Goal: Transaction & Acquisition: Purchase product/service

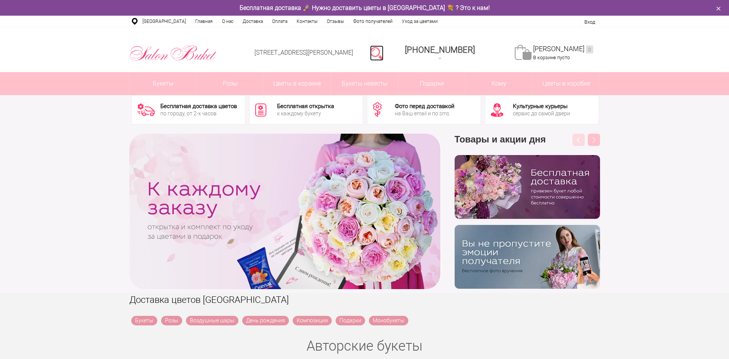
click at [383, 51] on link at bounding box center [376, 53] width 13 height 15
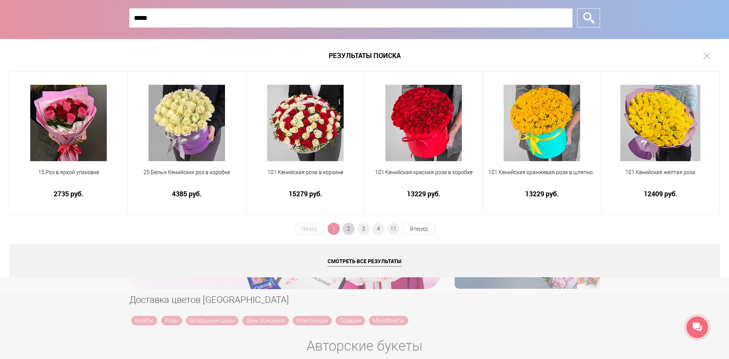
type input "*****"
click at [350, 228] on span "2" at bounding box center [348, 229] width 12 height 12
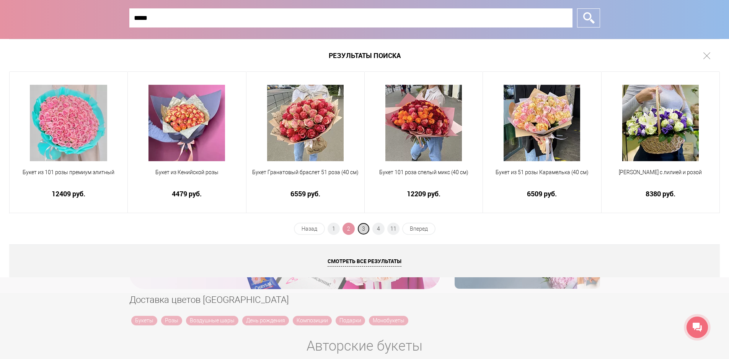
click at [359, 227] on span "3" at bounding box center [363, 229] width 12 height 12
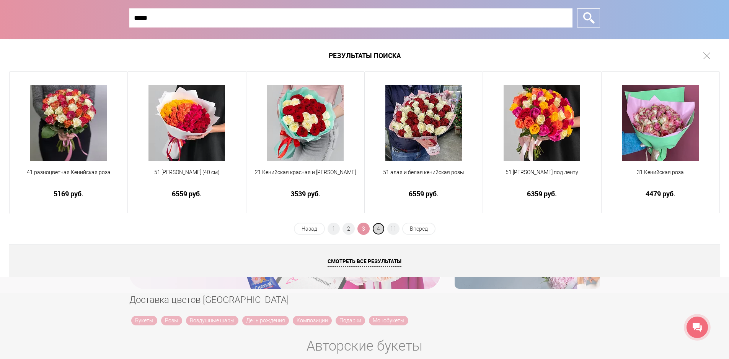
click at [373, 227] on span "4" at bounding box center [378, 229] width 12 height 12
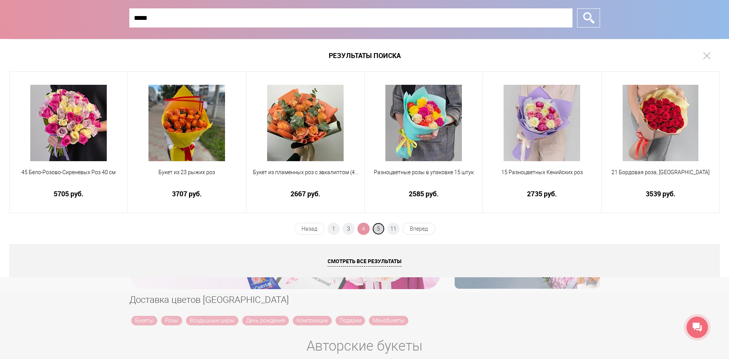
click at [380, 229] on span "5" at bounding box center [378, 229] width 12 height 12
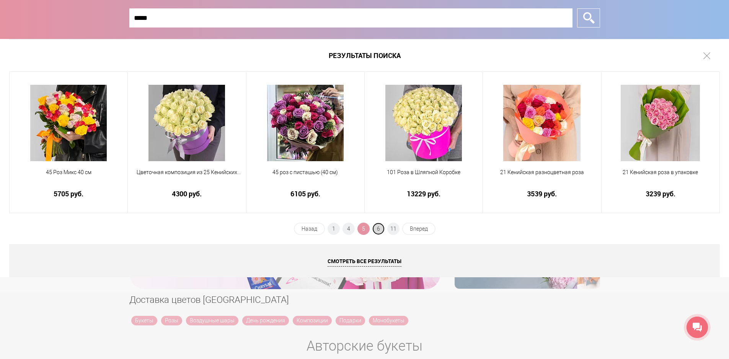
click at [378, 228] on span "6" at bounding box center [378, 229] width 12 height 12
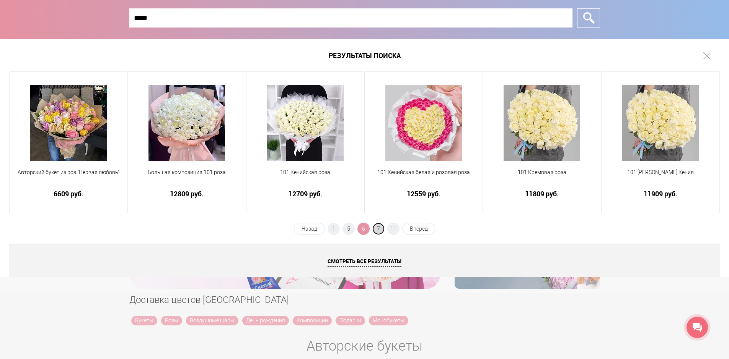
click at [378, 227] on span "7" at bounding box center [378, 229] width 12 height 12
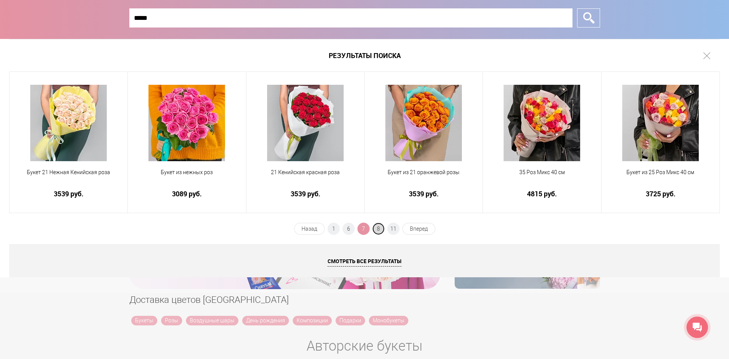
click at [379, 228] on span "8" at bounding box center [378, 229] width 12 height 12
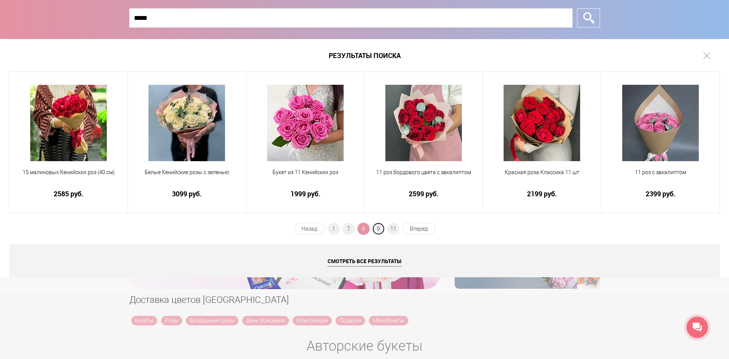
click at [379, 228] on span "9" at bounding box center [378, 229] width 12 height 12
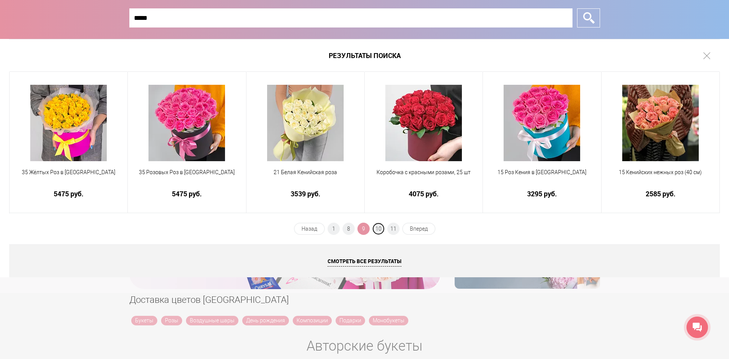
click at [379, 228] on span "10" at bounding box center [378, 229] width 12 height 12
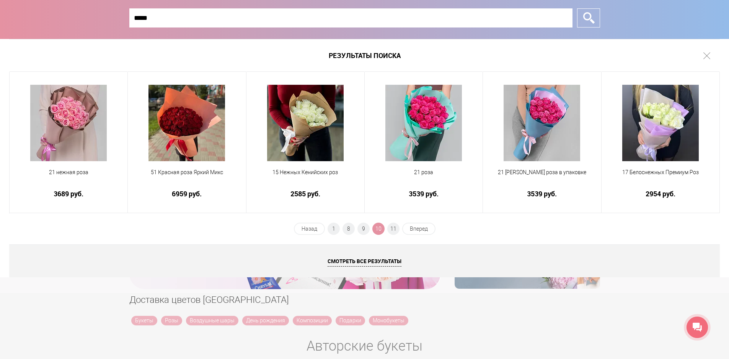
click at [379, 228] on span "10" at bounding box center [378, 229] width 12 height 12
click at [390, 225] on span "11" at bounding box center [393, 229] width 12 height 12
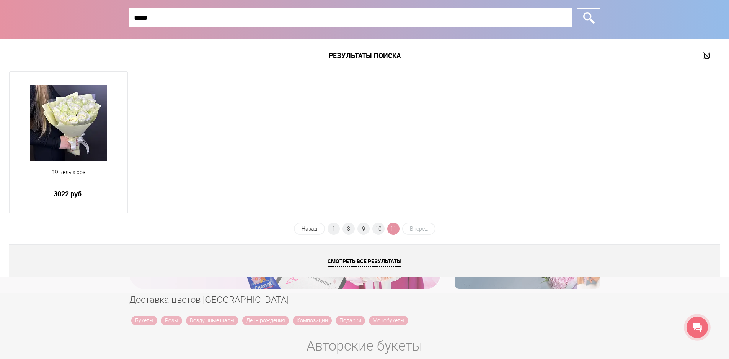
click at [707, 58] on link at bounding box center [706, 55] width 7 height 7
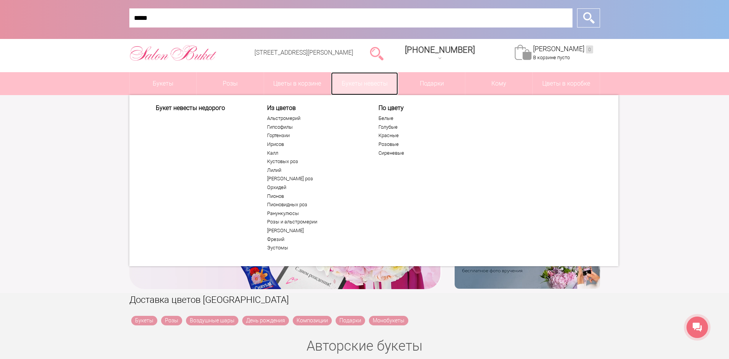
click at [372, 85] on link "Букеты невесты" at bounding box center [364, 83] width 67 height 23
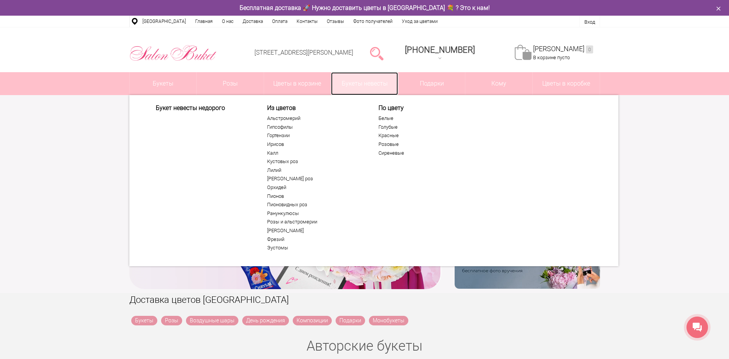
click at [354, 90] on link "Букеты невесты" at bounding box center [364, 83] width 67 height 23
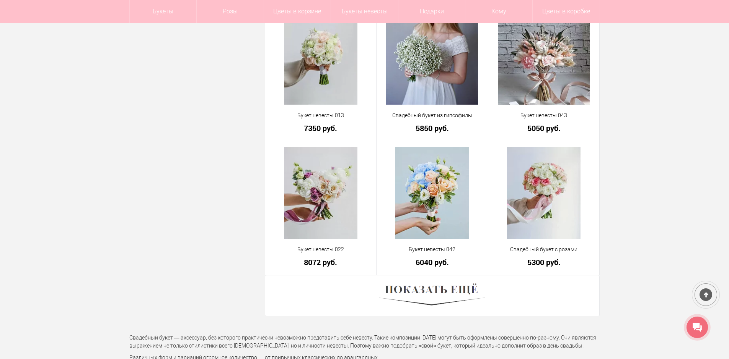
scroll to position [2027, 0]
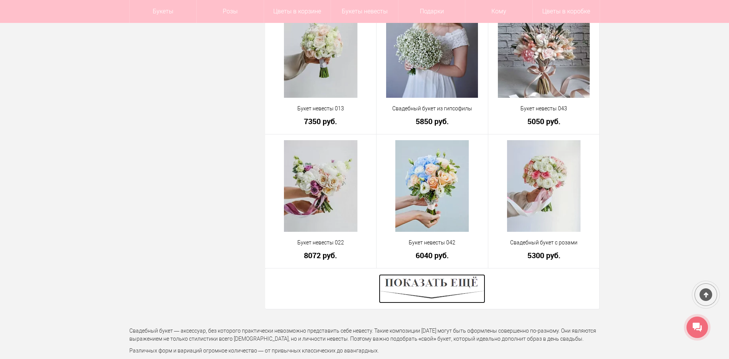
click at [463, 286] on img at bounding box center [432, 289] width 106 height 29
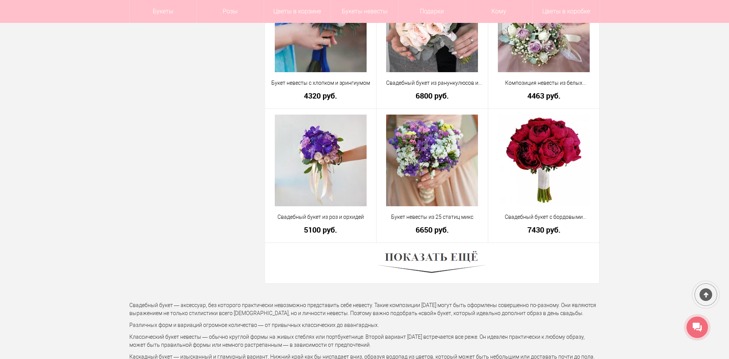
scroll to position [4245, 0]
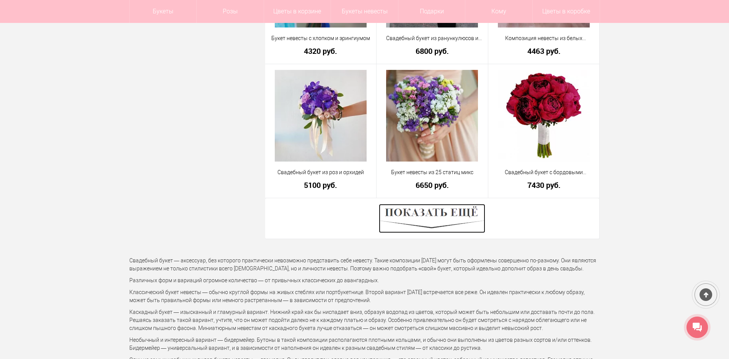
click at [462, 219] on img at bounding box center [432, 218] width 106 height 29
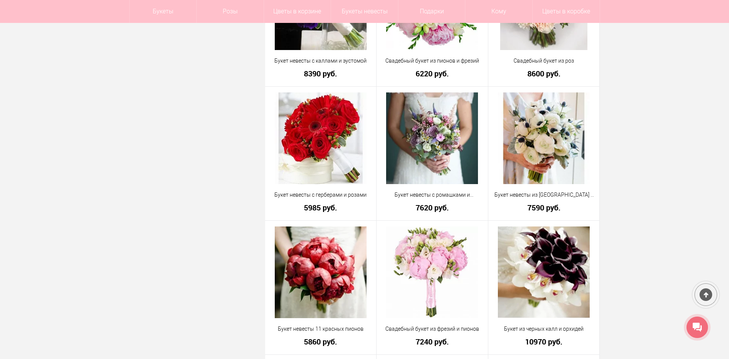
scroll to position [0, 0]
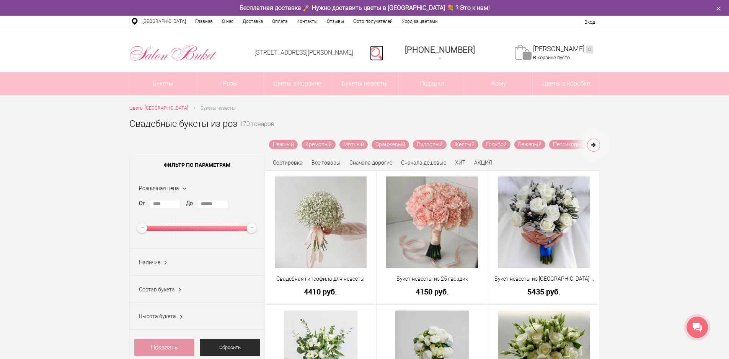
click at [383, 52] on link at bounding box center [376, 53] width 13 height 15
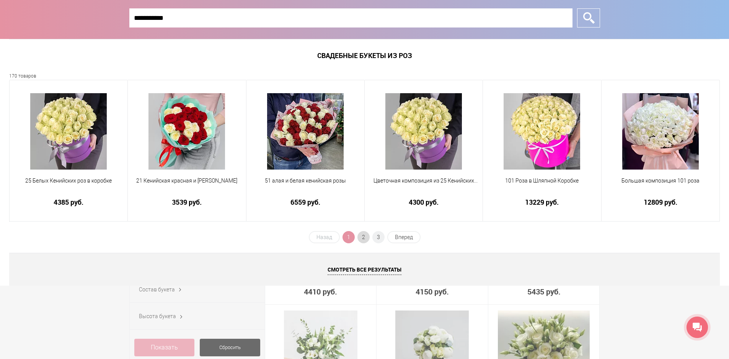
type input "**********"
click at [368, 236] on span "2" at bounding box center [363, 237] width 12 height 12
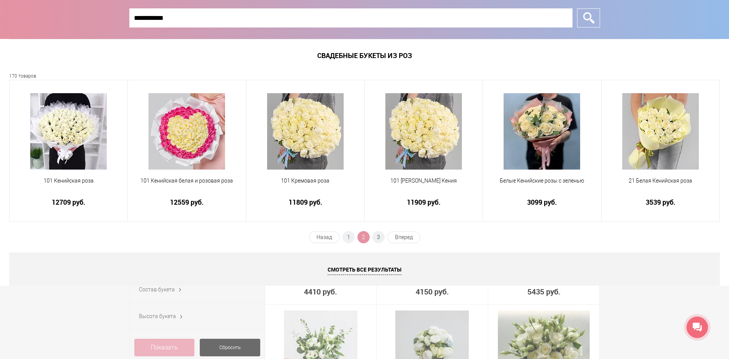
click at [384, 235] on li "3" at bounding box center [378, 237] width 12 height 12
click at [381, 238] on span "3" at bounding box center [378, 237] width 12 height 12
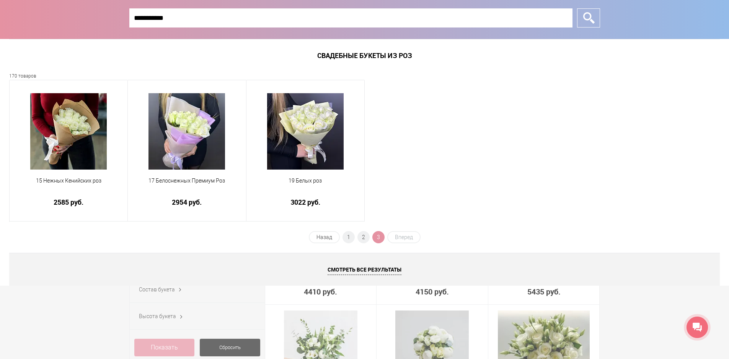
drag, startPoint x: 685, startPoint y: 209, endPoint x: 682, endPoint y: 215, distance: 6.5
click at [685, 210] on div "15 Нежных Кенийских роз 2585 руб. 17 Белоснежных Премиум Роз 2954 руб. 19 Белых…" at bounding box center [364, 151] width 710 height 142
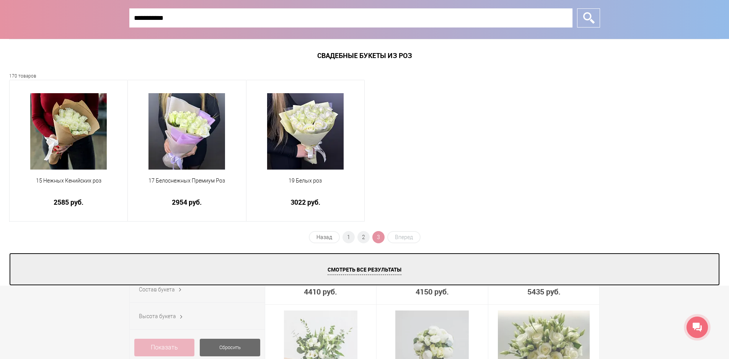
click at [665, 265] on link "Смотреть все результаты" at bounding box center [364, 269] width 710 height 33
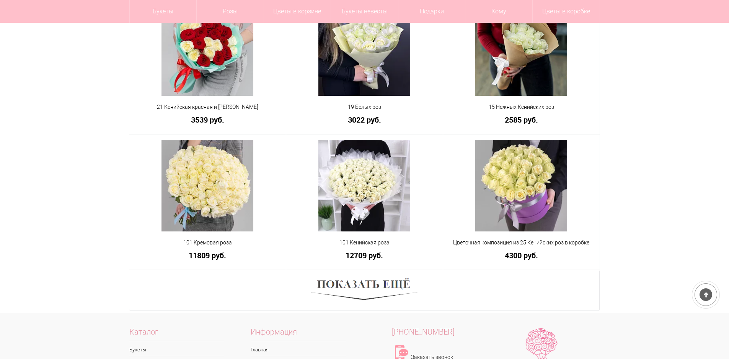
scroll to position [344, 0]
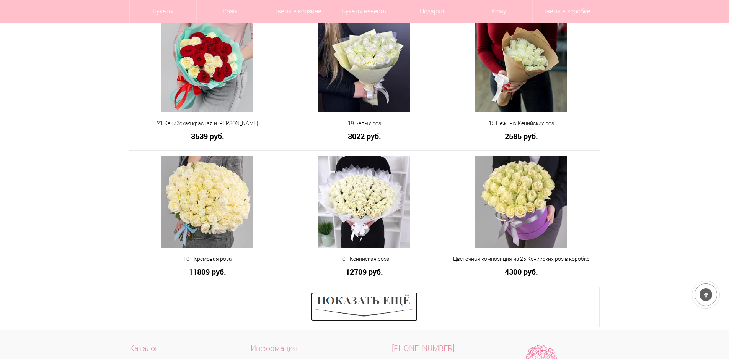
click at [396, 309] on img at bounding box center [364, 307] width 106 height 29
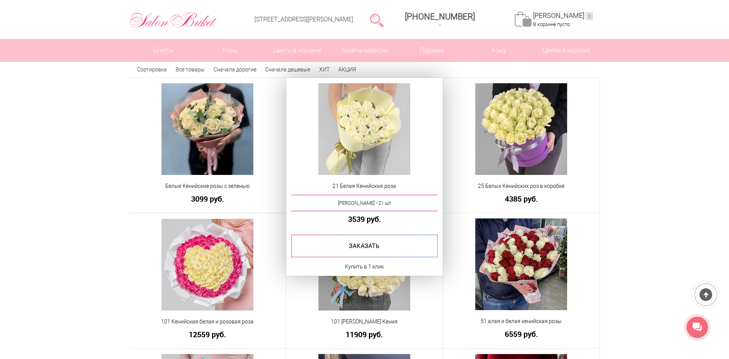
scroll to position [0, 0]
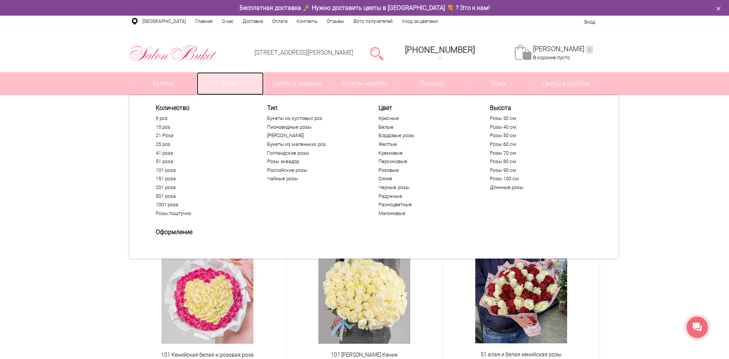
click at [224, 81] on link "Розы" at bounding box center [230, 83] width 67 height 23
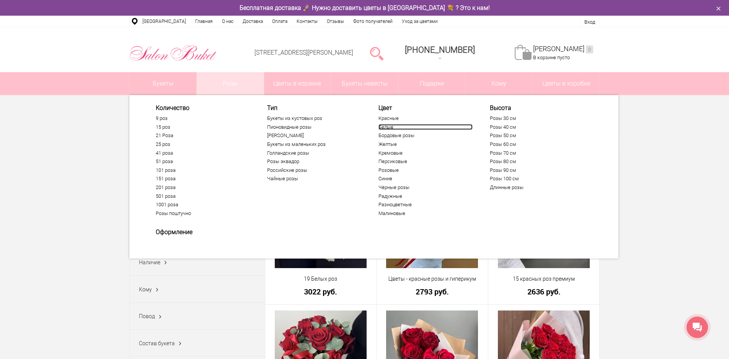
click at [382, 128] on link "Белые" at bounding box center [425, 127] width 94 height 6
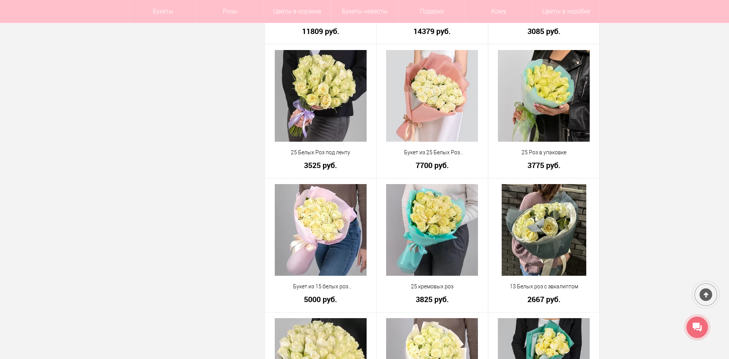
scroll to position [765, 0]
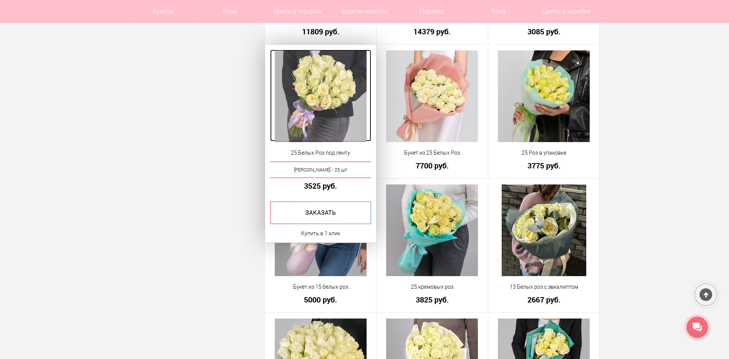
click at [327, 114] on img at bounding box center [321, 96] width 92 height 92
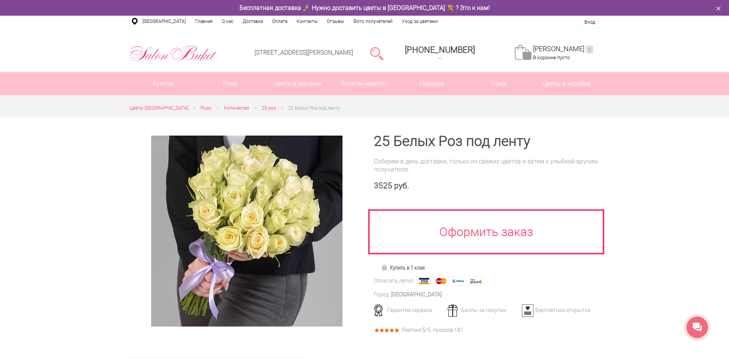
click at [693, 228] on div at bounding box center [364, 295] width 729 height 357
drag, startPoint x: 376, startPoint y: 140, endPoint x: 527, endPoint y: 145, distance: 151.1
click at [527, 145] on h1 "25 Белых Роз под ленту" at bounding box center [487, 142] width 226 height 14
copy h1 "25 Белых Роз под ленту"
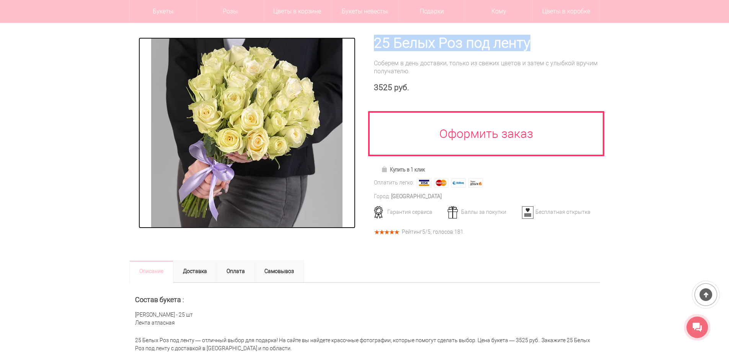
scroll to position [115, 0]
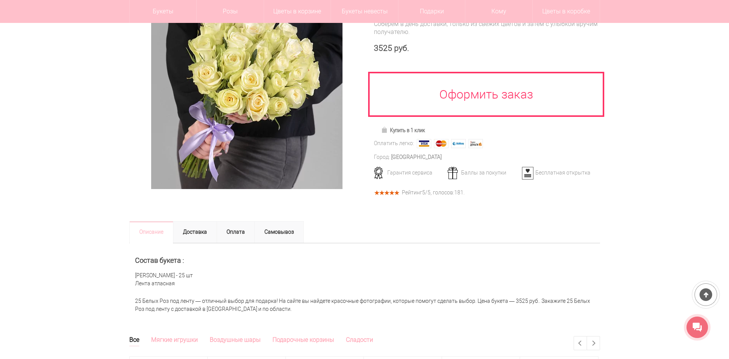
drag, startPoint x: 137, startPoint y: 276, endPoint x: 181, endPoint y: 285, distance: 44.8
click at [181, 285] on div "Состав букета : Роза Кенийская - 25 шт Лента атласная" at bounding box center [364, 269] width 470 height 50
copy div "Роза Кенийская - 25 шт Лента атласная"
